Goal: Browse casually: Explore the website without a specific task or goal

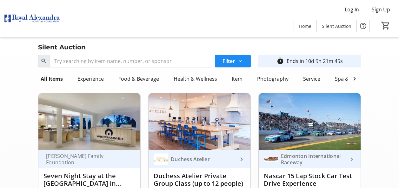
scroll to position [2434, 0]
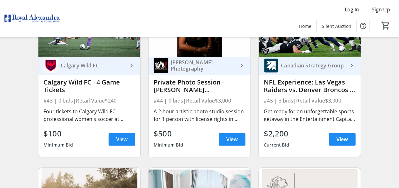
scroll to position [2443, 0]
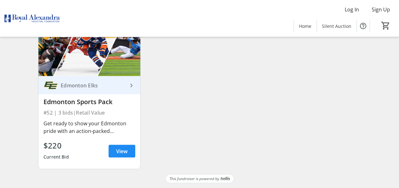
scroll to position [2942, 0]
click at [120, 152] on span "View" at bounding box center [121, 151] width 11 height 8
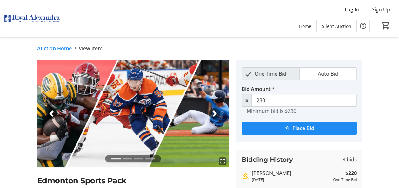
click at [216, 114] on span "button" at bounding box center [214, 114] width 6 height 6
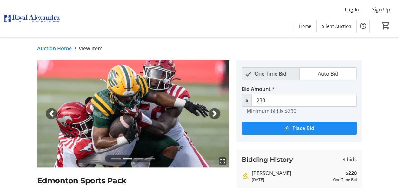
click at [216, 114] on span "button" at bounding box center [214, 114] width 6 height 6
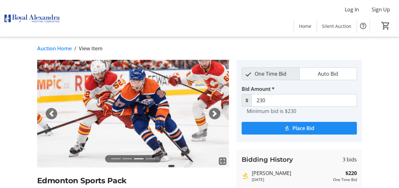
click at [216, 114] on span "button" at bounding box center [214, 114] width 6 height 6
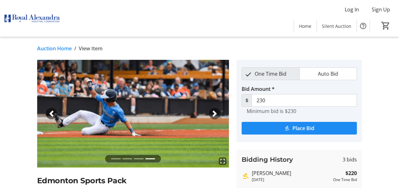
click at [47, 115] on div "Previous" at bounding box center [51, 113] width 11 height 11
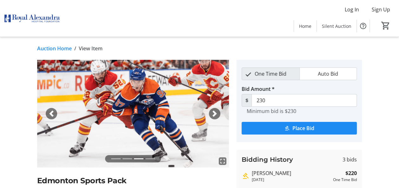
click at [47, 115] on div "Previous" at bounding box center [51, 113] width 11 height 11
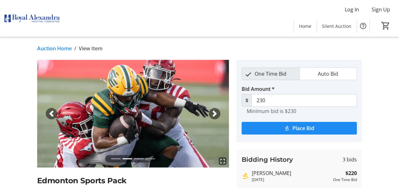
click at [47, 115] on div "Previous" at bounding box center [51, 113] width 11 height 11
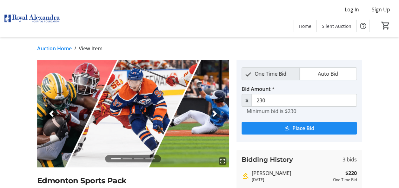
click at [51, 49] on link "Auction Home" at bounding box center [54, 49] width 35 height 8
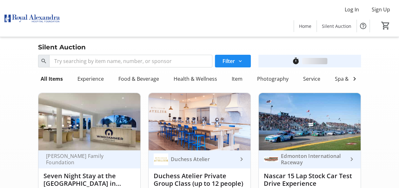
scroll to position [2942, 0]
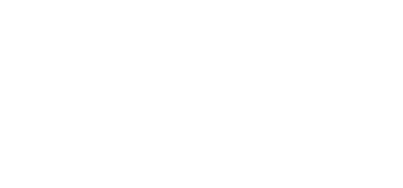
click at [127, 0] on html at bounding box center [201, 0] width 403 height 0
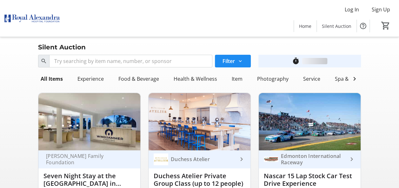
click at [127, 81] on div "Food & Beverage" at bounding box center [139, 79] width 46 height 13
